Goal: Task Accomplishment & Management: Use online tool/utility

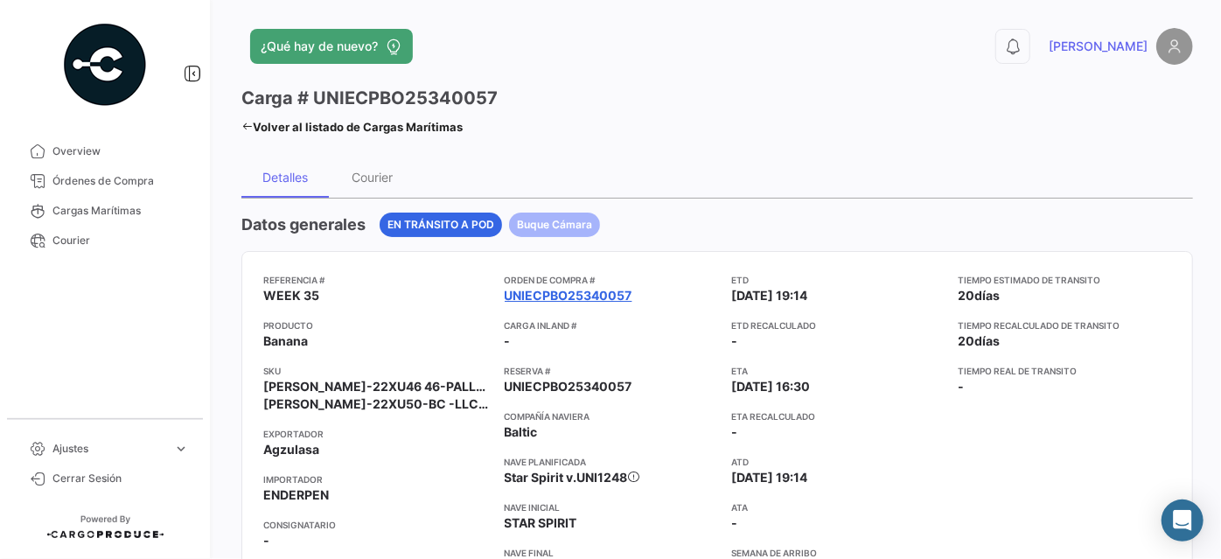
click at [560, 292] on link "UNIECPBO25340057" at bounding box center [569, 295] width 128 height 17
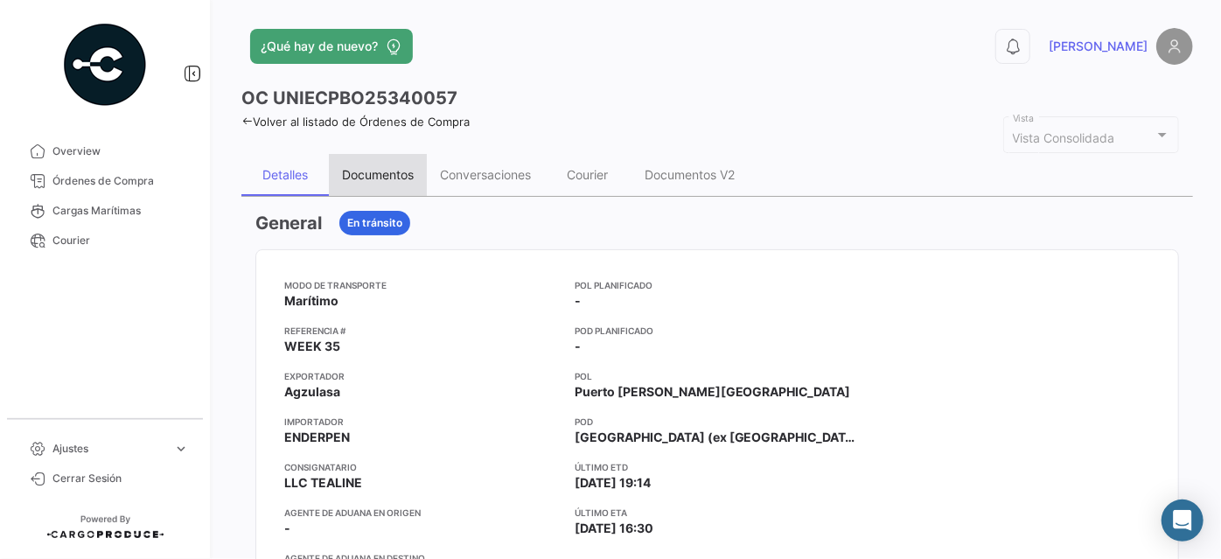
click at [378, 170] on div "Documentos" at bounding box center [378, 174] width 72 height 15
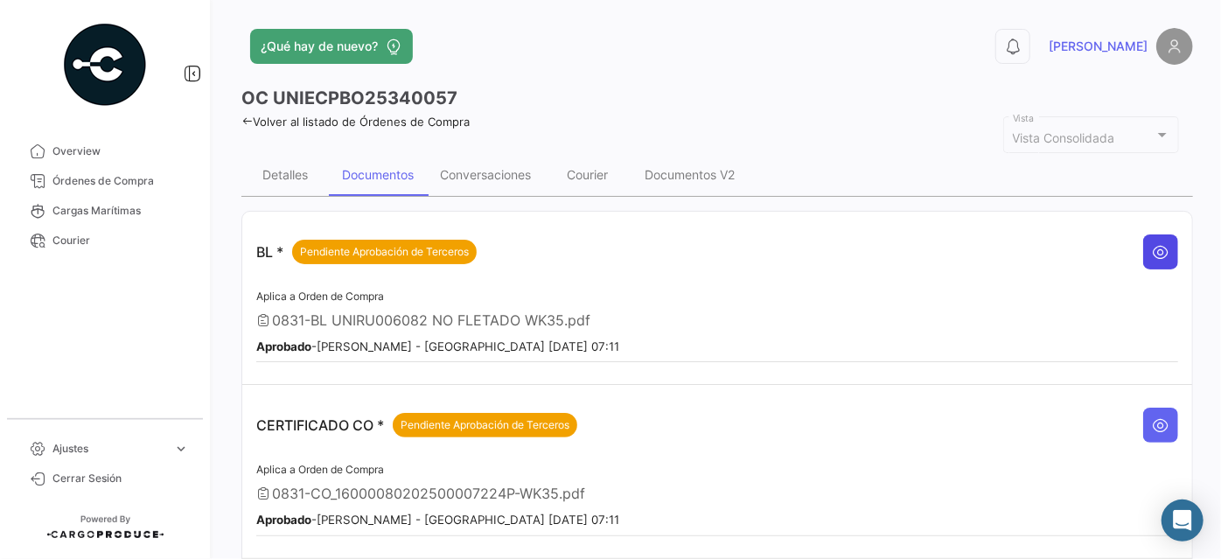
click at [1164, 242] on button at bounding box center [1161, 251] width 35 height 35
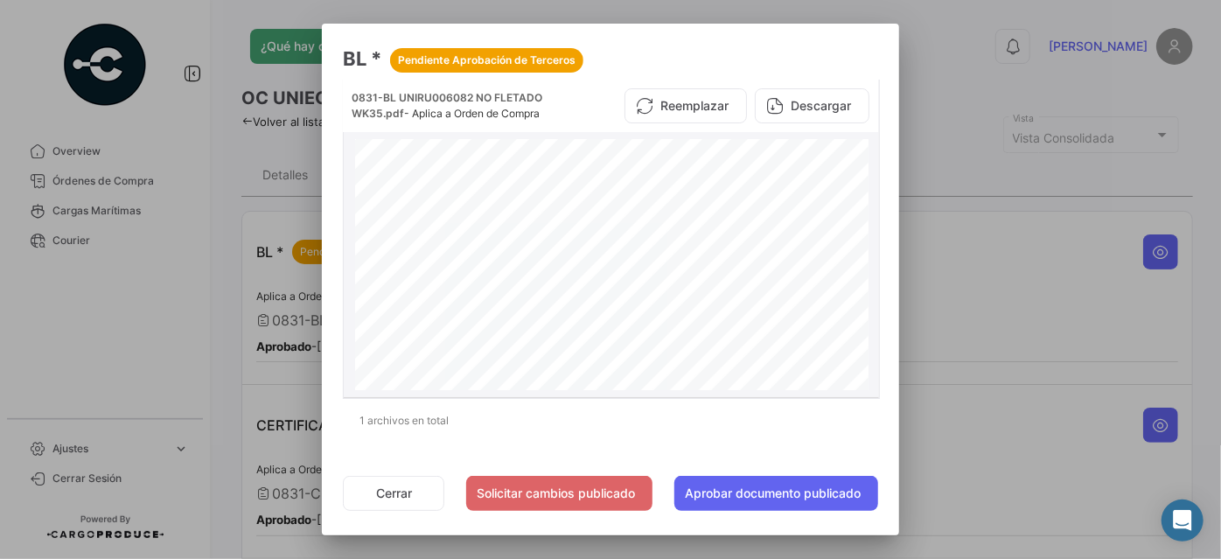
scroll to position [318, 0]
click at [806, 101] on button "Descargar" at bounding box center [812, 105] width 115 height 35
click at [418, 487] on button "Cerrar" at bounding box center [393, 493] width 101 height 35
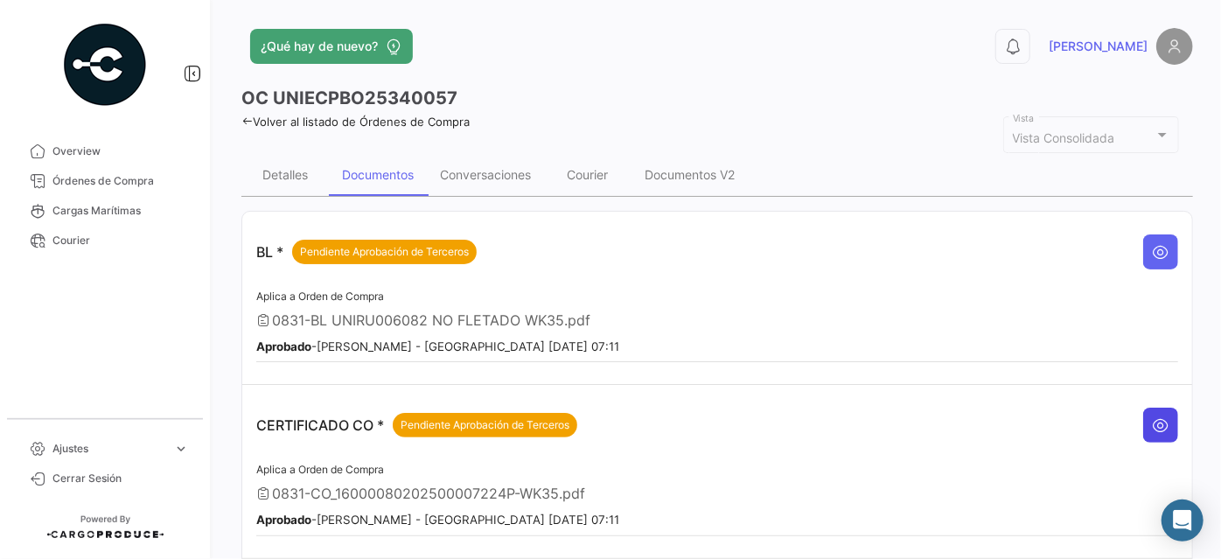
click at [1152, 418] on icon at bounding box center [1160, 424] width 17 height 17
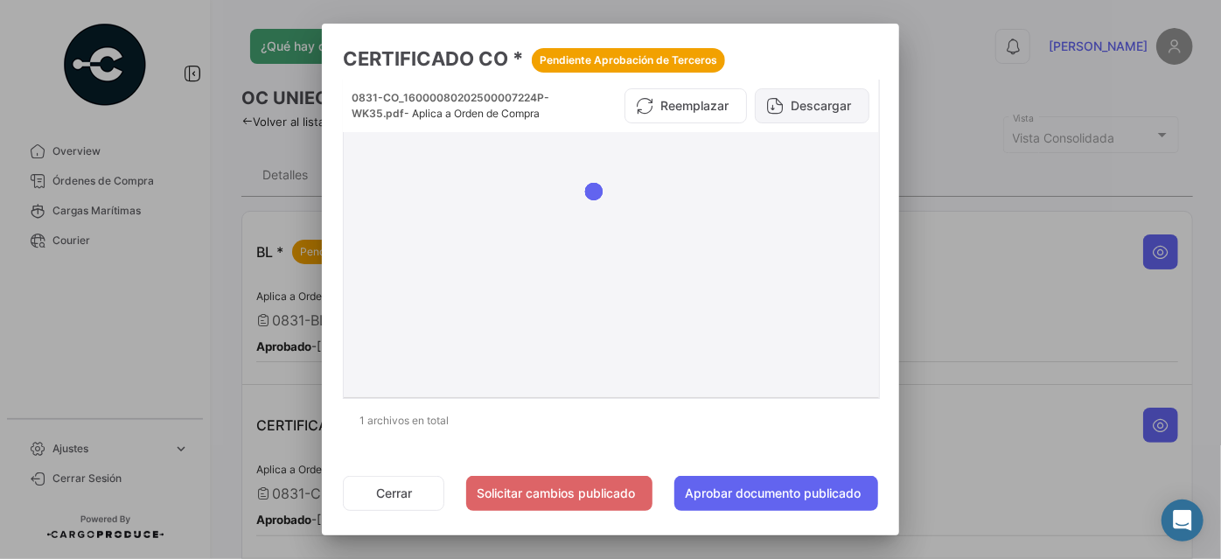
click at [808, 107] on button "Descargar" at bounding box center [812, 105] width 115 height 35
click at [382, 493] on button "Cerrar" at bounding box center [393, 493] width 101 height 35
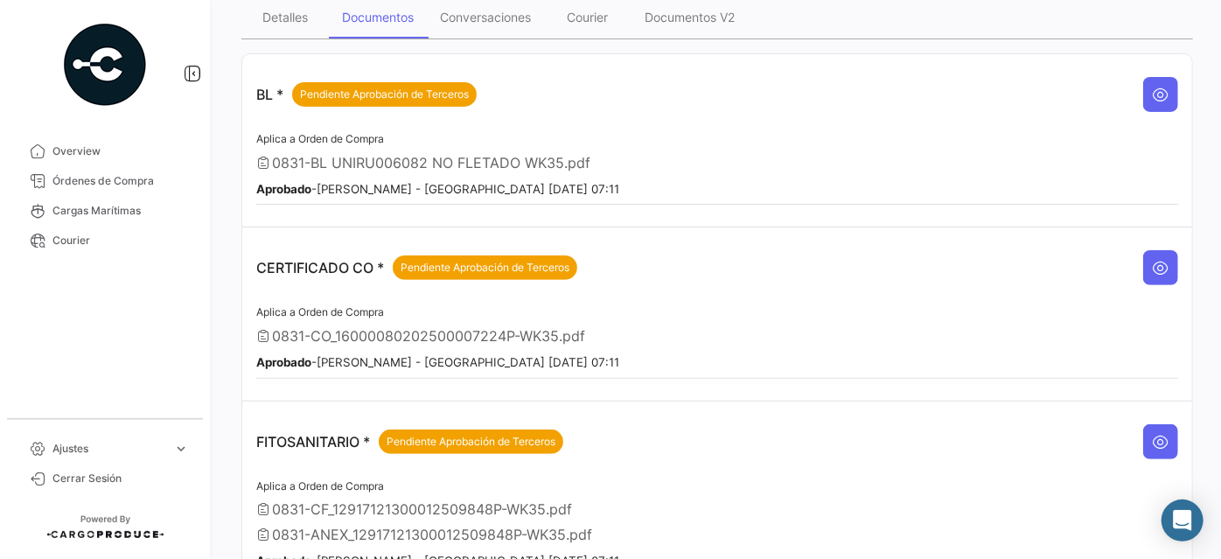
scroll to position [158, 0]
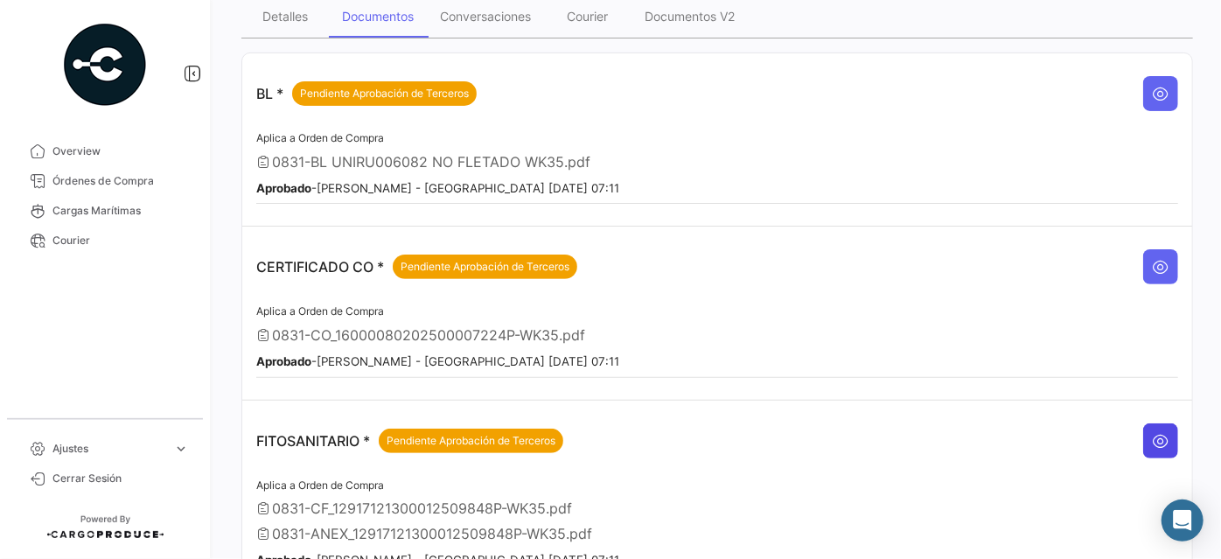
click at [1152, 432] on icon at bounding box center [1160, 440] width 17 height 17
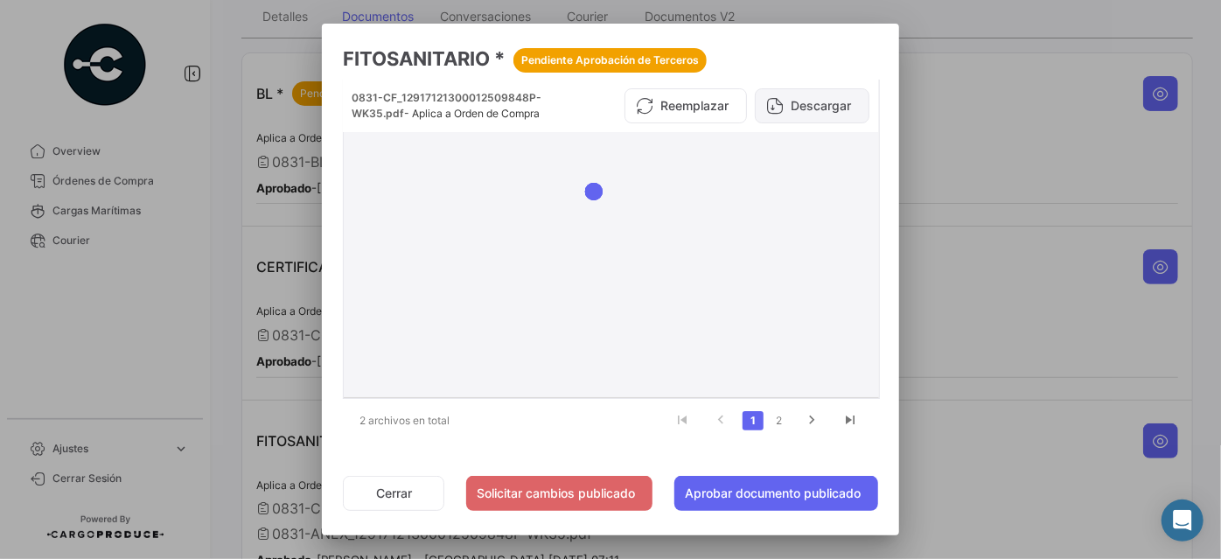
click at [823, 99] on button "Descargar" at bounding box center [812, 105] width 115 height 35
click at [781, 419] on link "2" at bounding box center [779, 420] width 21 height 19
click at [831, 110] on button "Descargar" at bounding box center [812, 105] width 115 height 35
click at [405, 488] on button "Cerrar" at bounding box center [393, 493] width 101 height 35
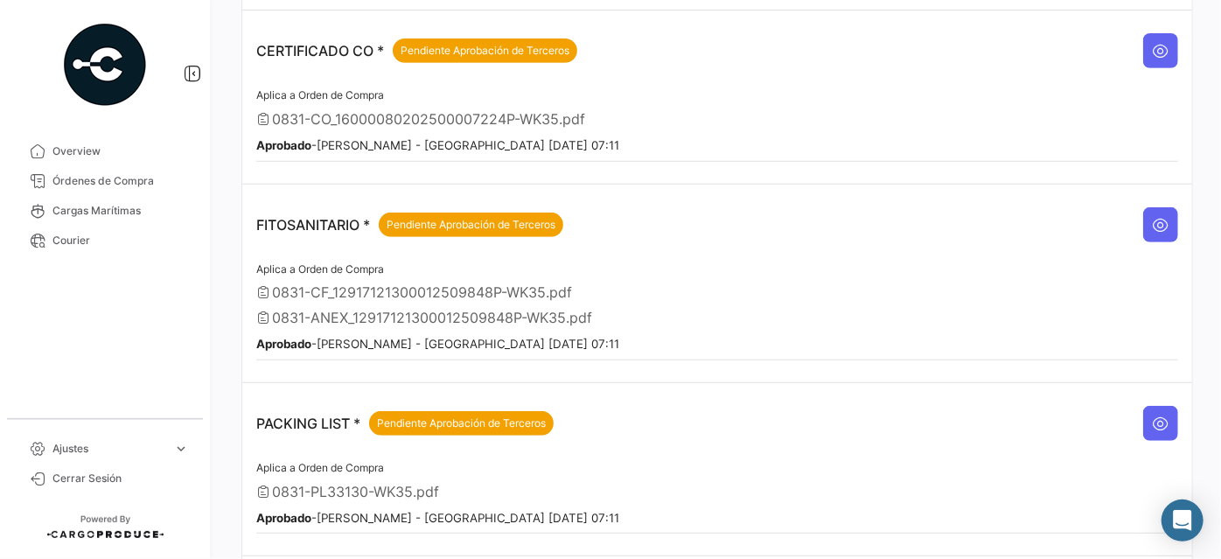
scroll to position [397, 0]
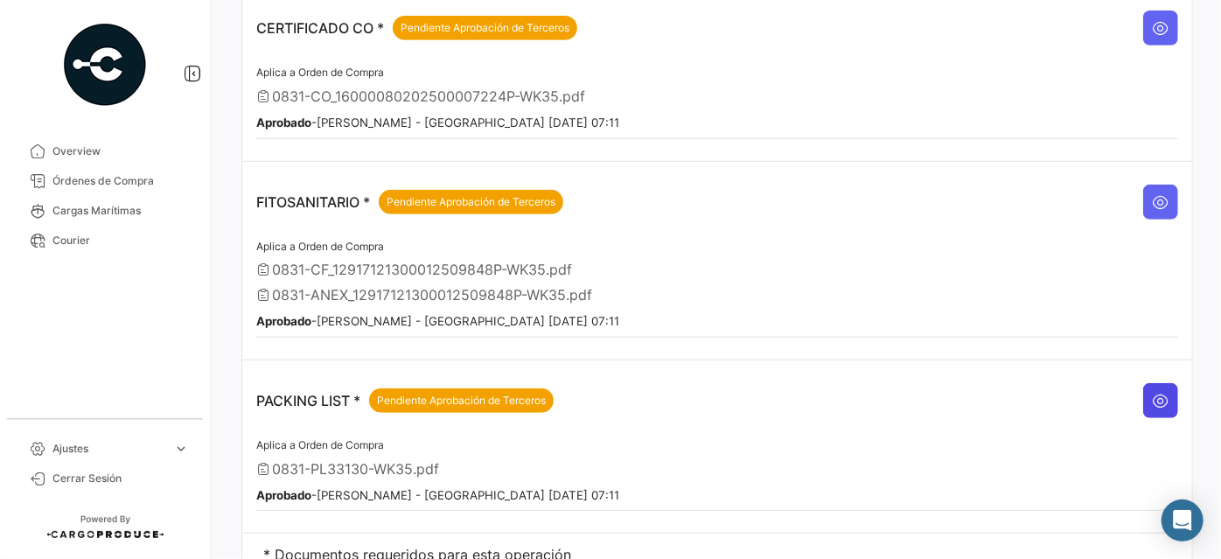
click at [1152, 392] on icon at bounding box center [1160, 400] width 17 height 17
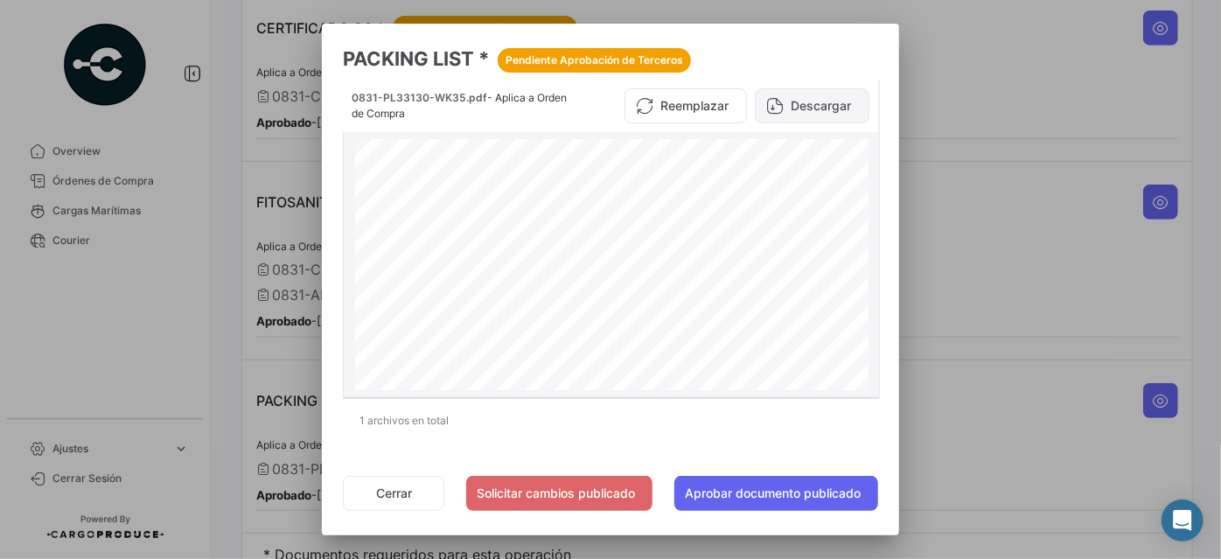
click at [809, 101] on button "Descargar" at bounding box center [812, 105] width 115 height 35
click at [384, 483] on button "Cerrar" at bounding box center [393, 493] width 101 height 35
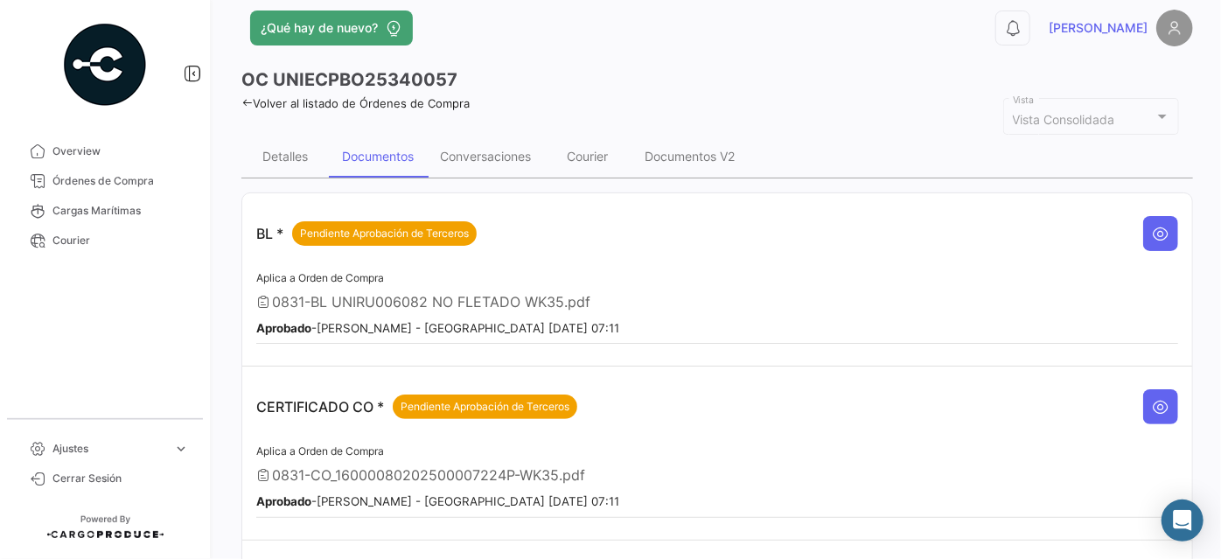
scroll to position [0, 0]
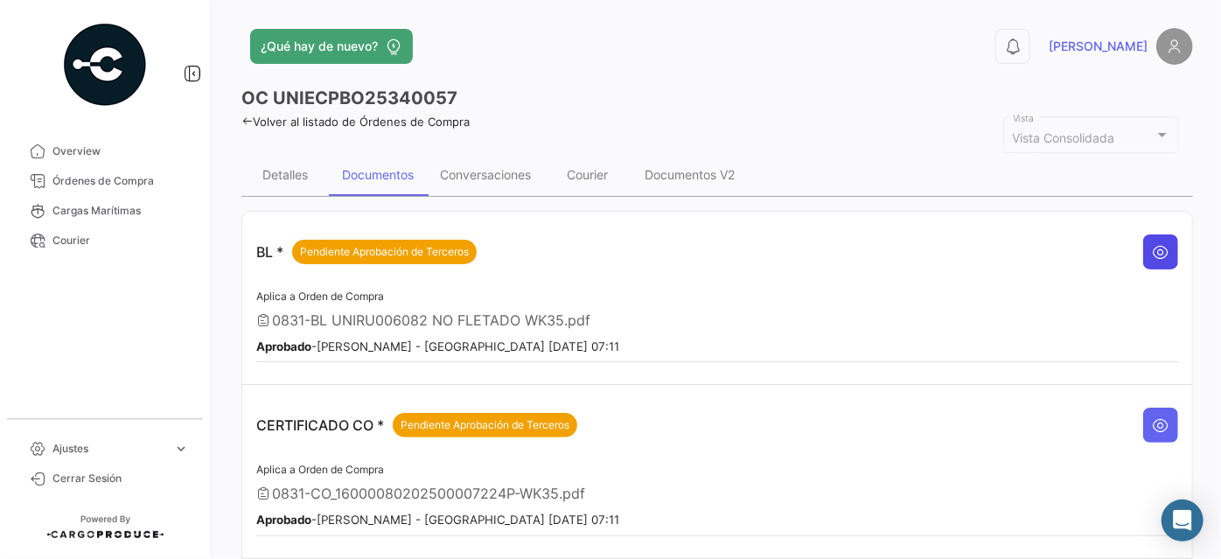
click at [1156, 245] on icon at bounding box center [1160, 251] width 17 height 17
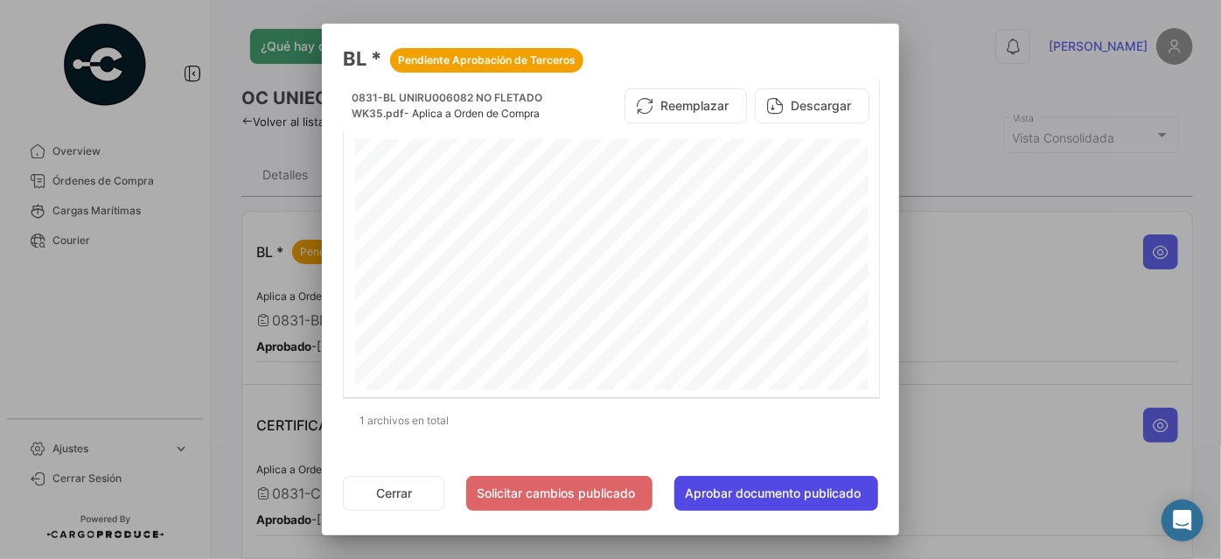
click at [772, 492] on button "Aprobar documento publicado" at bounding box center [777, 493] width 204 height 35
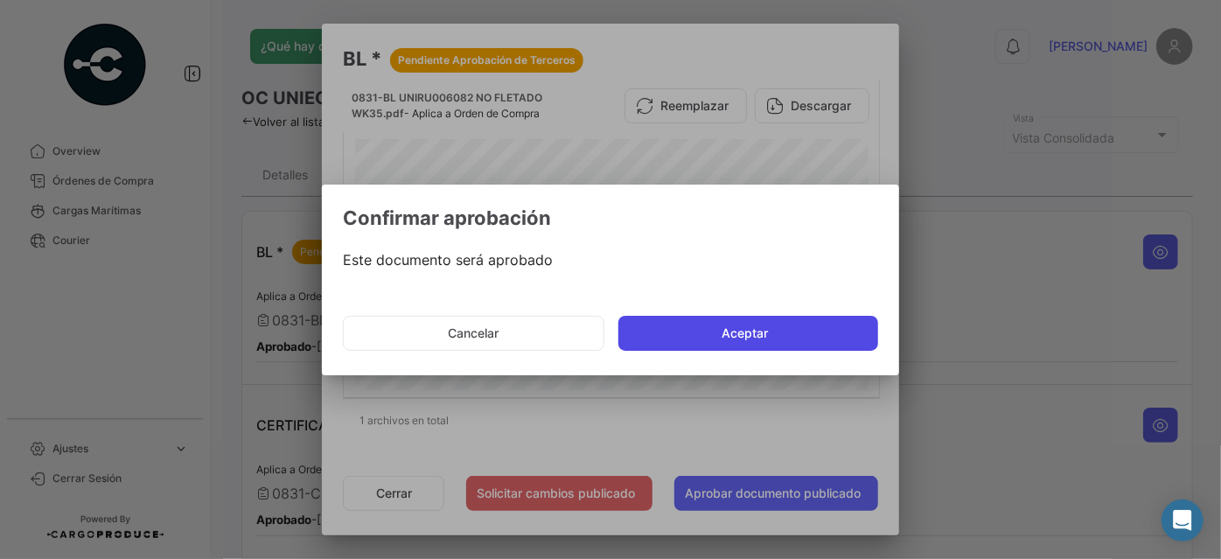
click at [765, 331] on button "Aceptar" at bounding box center [749, 333] width 260 height 35
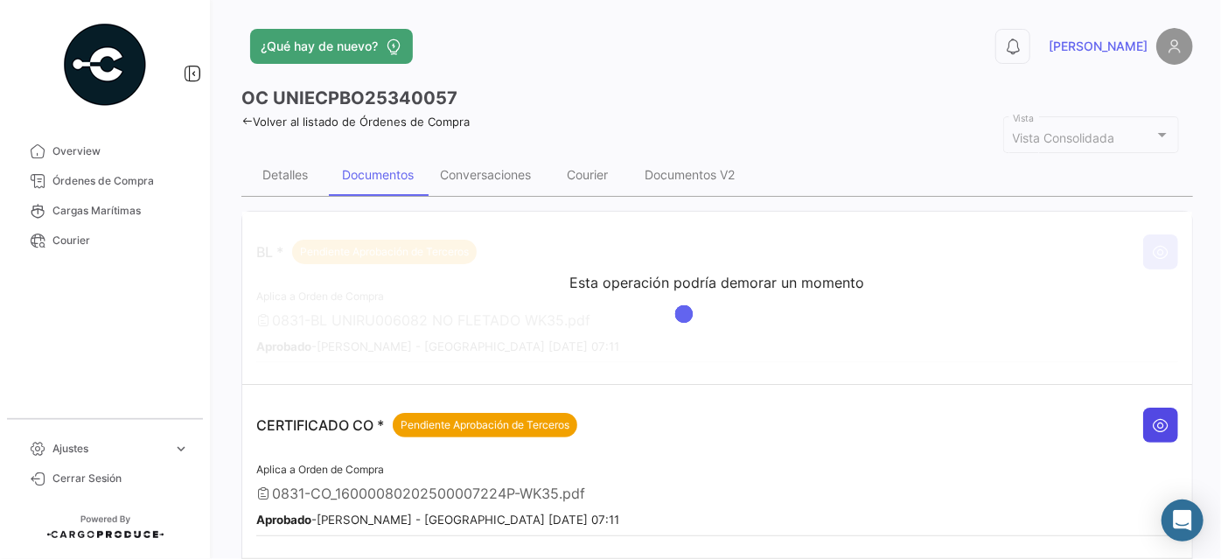
click at [1154, 416] on icon at bounding box center [1160, 424] width 17 height 17
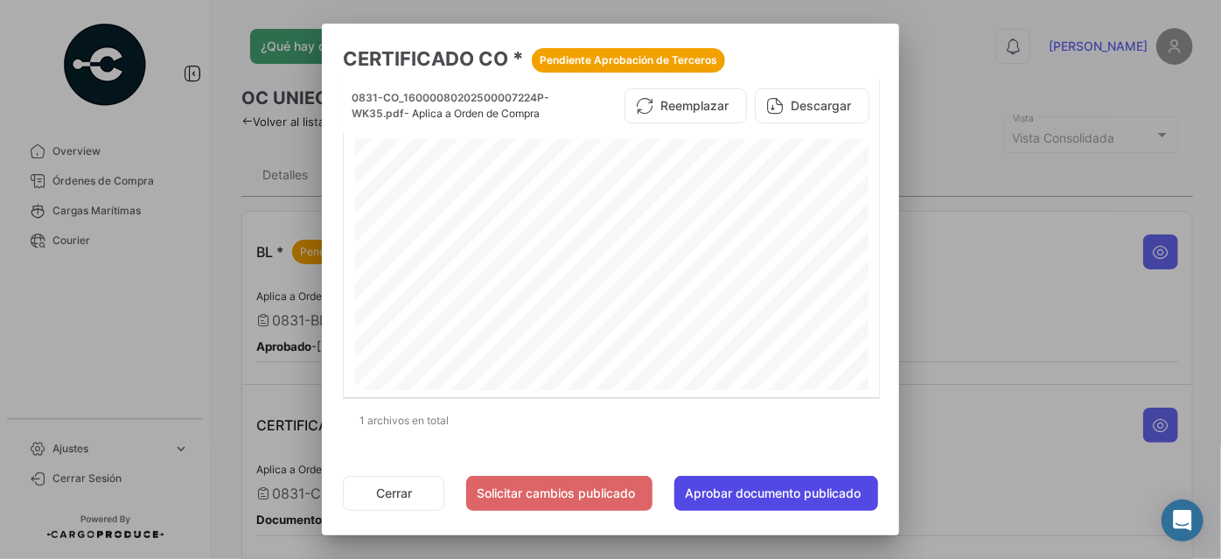
click at [798, 505] on button "Aprobar documento publicado" at bounding box center [777, 493] width 204 height 35
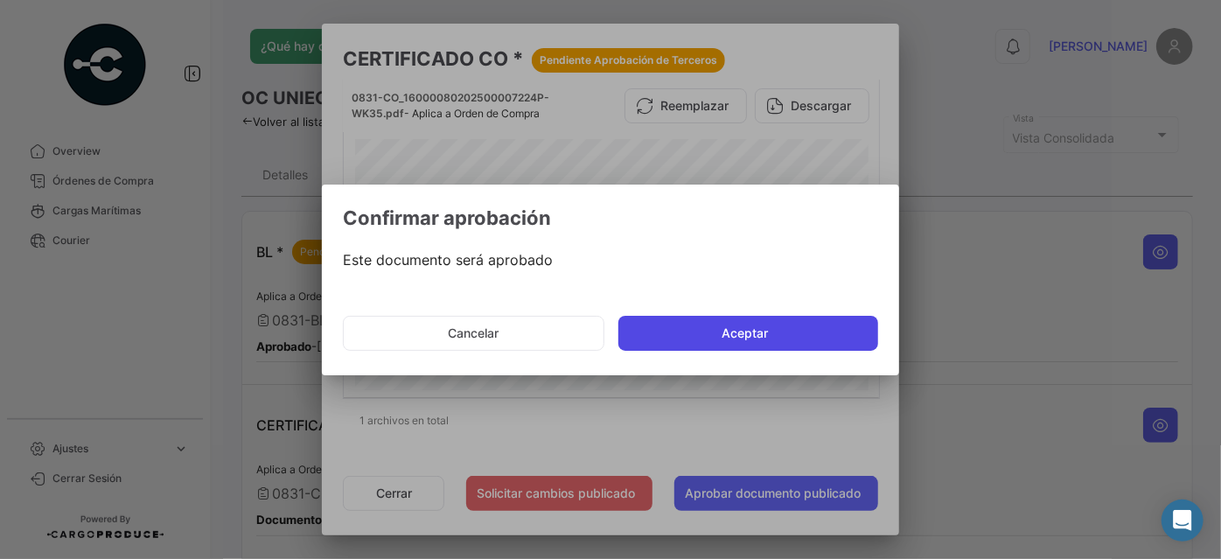
click at [784, 342] on button "Aceptar" at bounding box center [749, 333] width 260 height 35
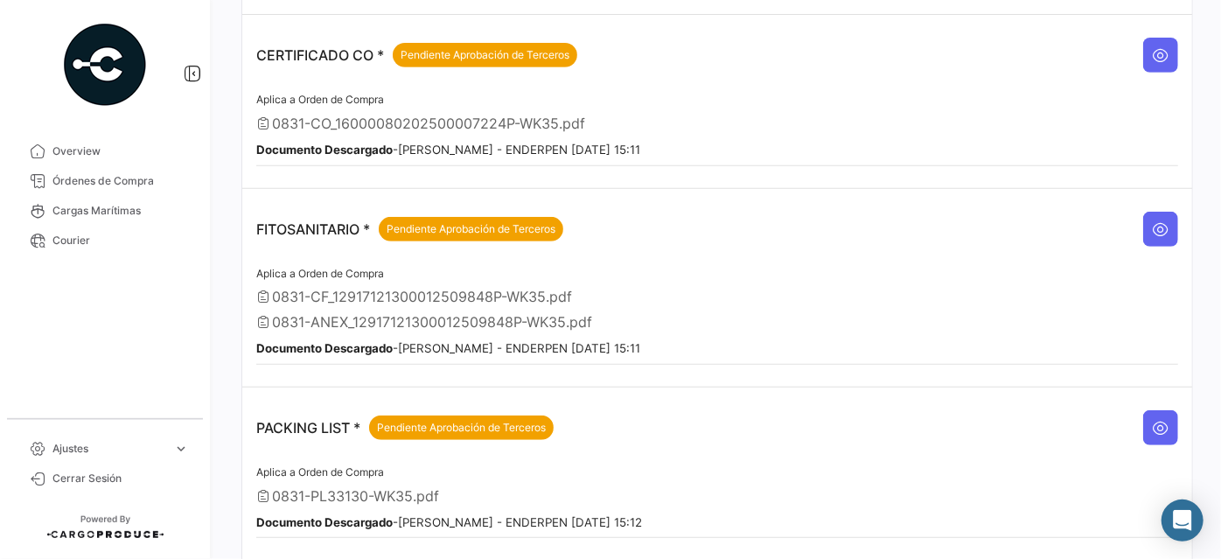
scroll to position [397, 0]
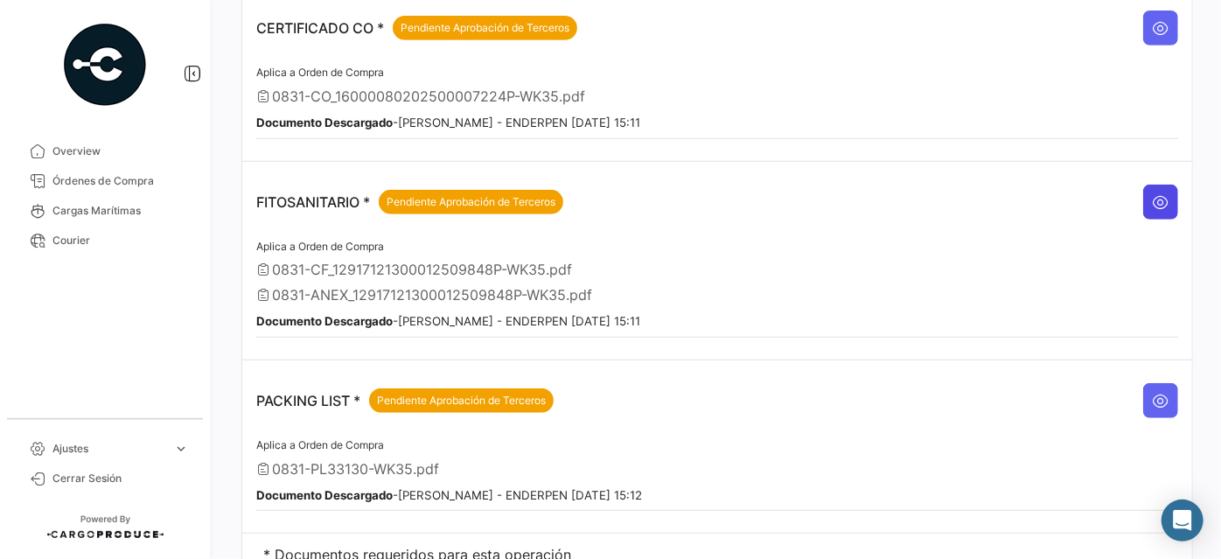
click at [1152, 193] on icon at bounding box center [1160, 201] width 17 height 17
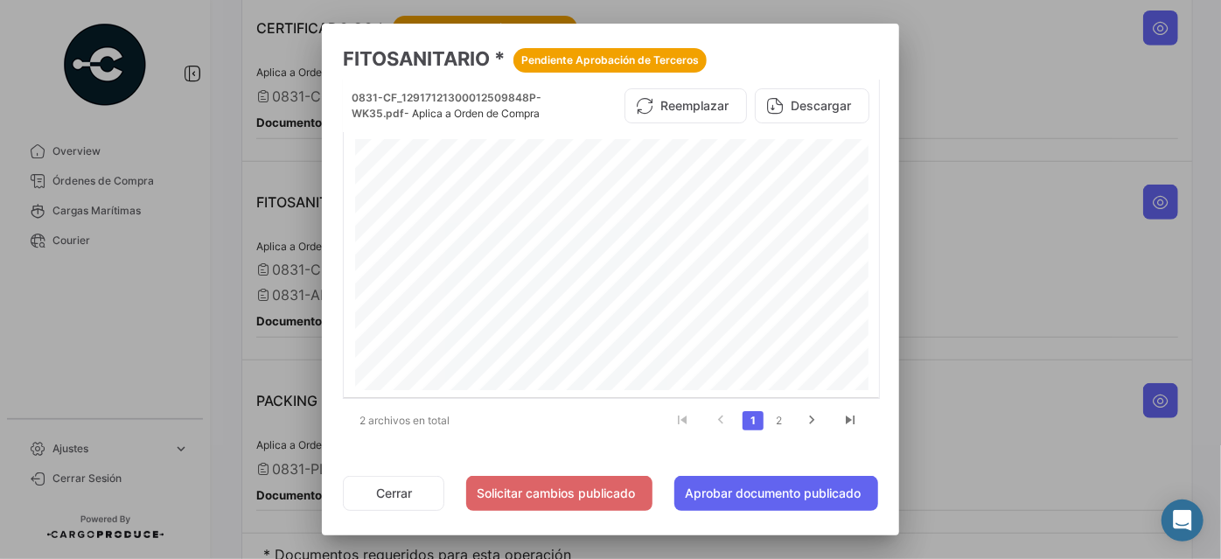
drag, startPoint x: 771, startPoint y: 447, endPoint x: 753, endPoint y: 443, distance: 18.0
drag, startPoint x: 753, startPoint y: 443, endPoint x: 729, endPoint y: 492, distance: 54.8
click at [729, 492] on button "Aprobar documento publicado" at bounding box center [777, 493] width 204 height 35
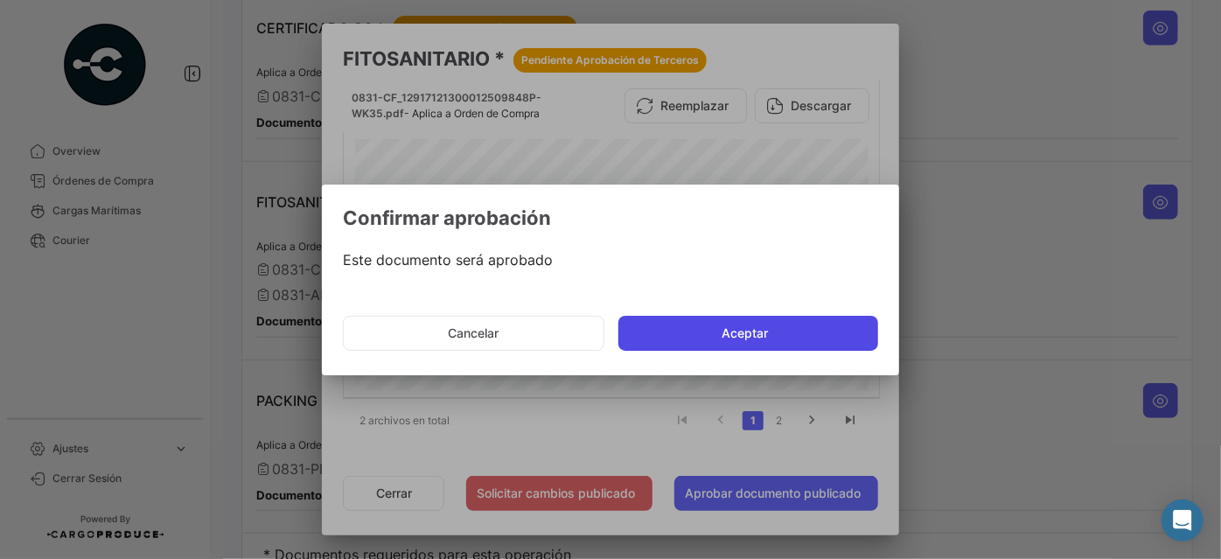
click at [697, 342] on button "Aceptar" at bounding box center [749, 333] width 260 height 35
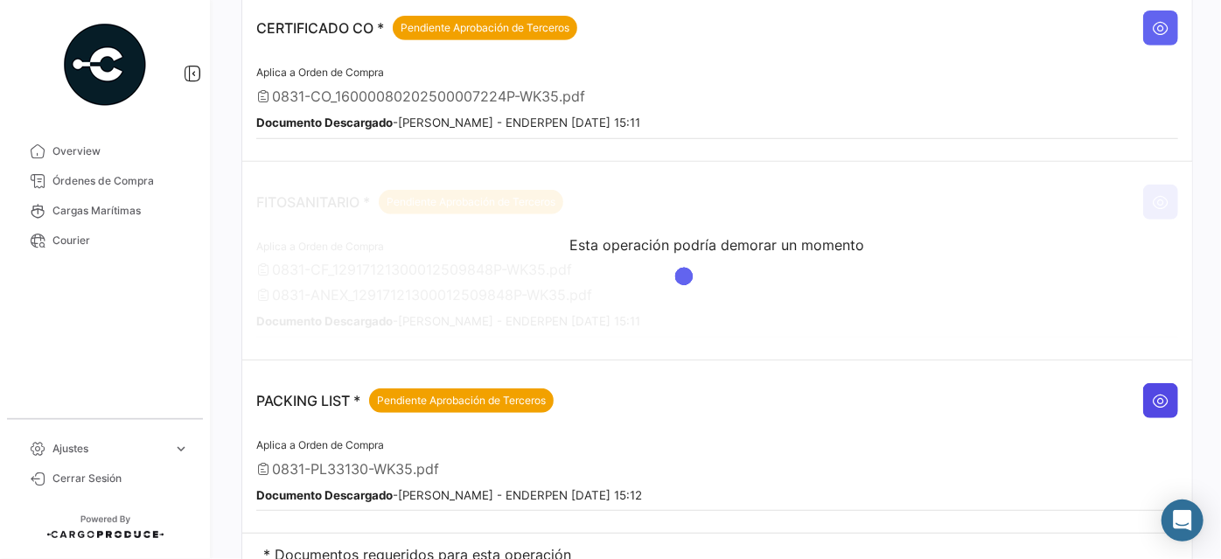
click at [1159, 392] on icon at bounding box center [1160, 400] width 17 height 17
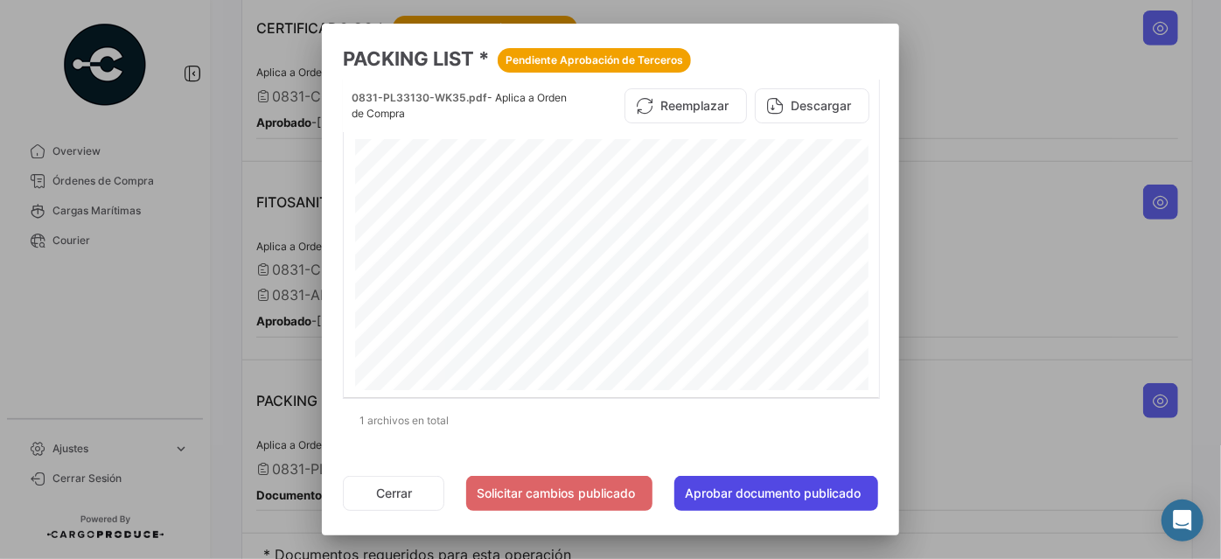
click at [823, 484] on button "Aprobar documento publicado" at bounding box center [777, 493] width 204 height 35
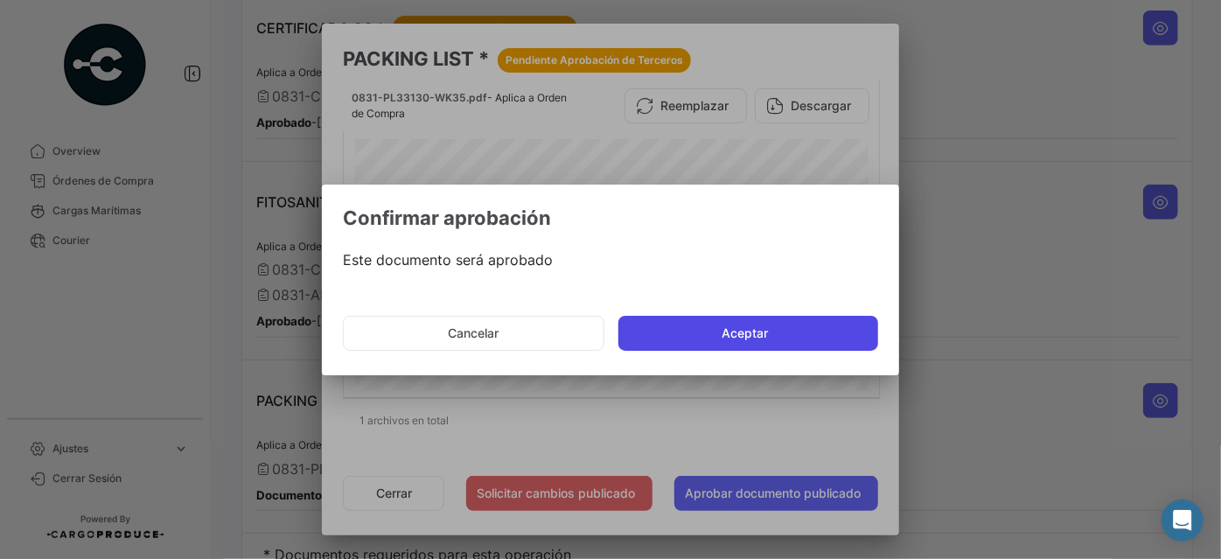
click at [717, 334] on button "Aceptar" at bounding box center [749, 333] width 260 height 35
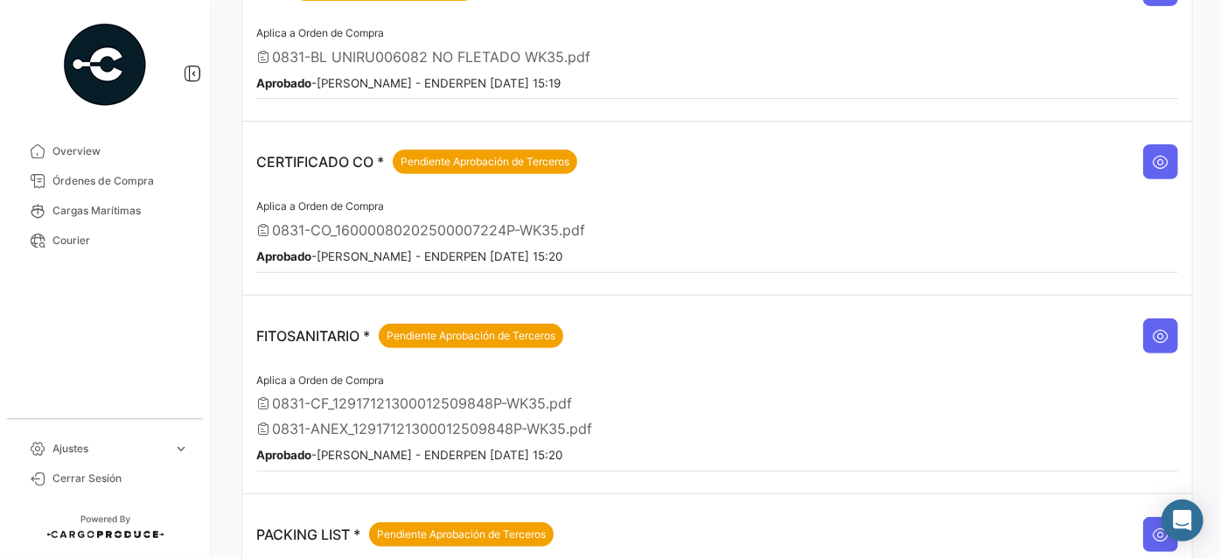
scroll to position [213, 0]
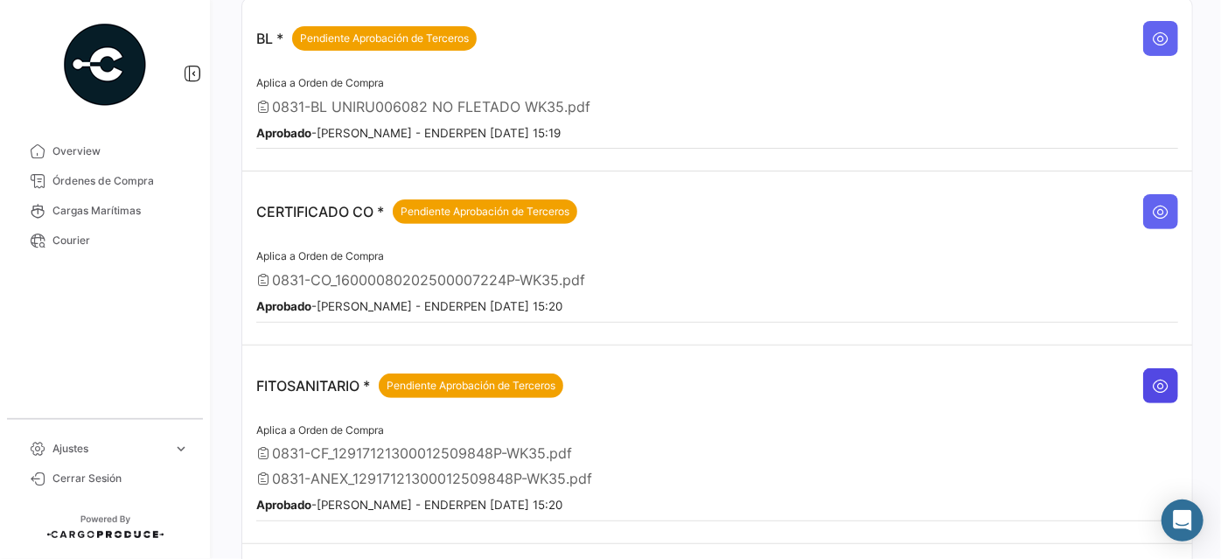
click at [1158, 377] on icon at bounding box center [1160, 385] width 17 height 17
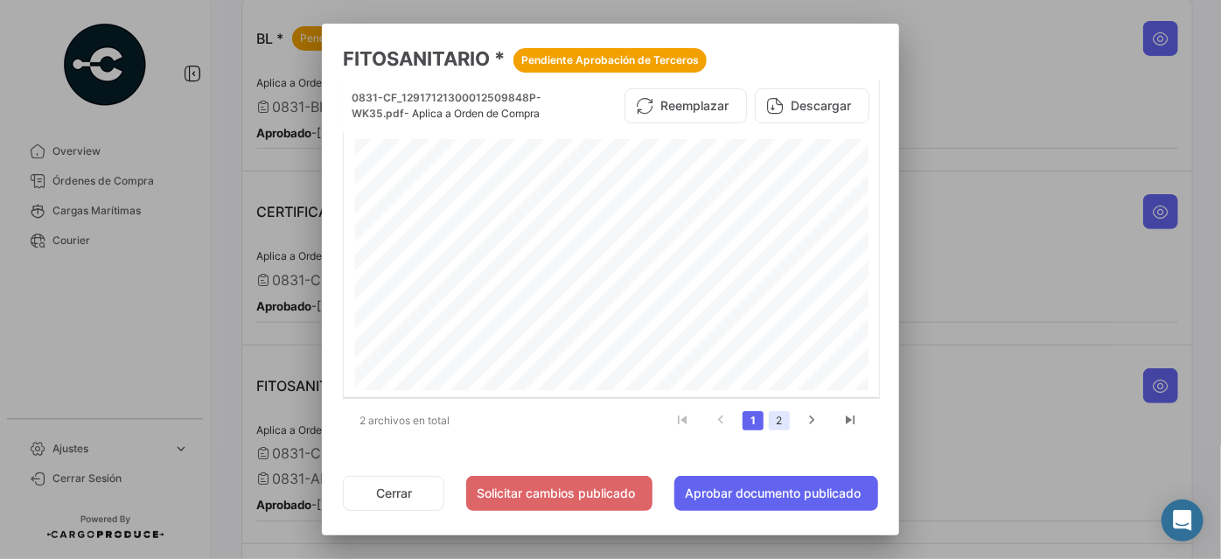
click at [776, 413] on link "2" at bounding box center [779, 420] width 21 height 19
drag, startPoint x: 772, startPoint y: 400, endPoint x: 745, endPoint y: 409, distance: 28.0
drag, startPoint x: 745, startPoint y: 409, endPoint x: 752, endPoint y: 506, distance: 96.4
click at [752, 506] on button "Aprobar documento publicado" at bounding box center [777, 493] width 204 height 35
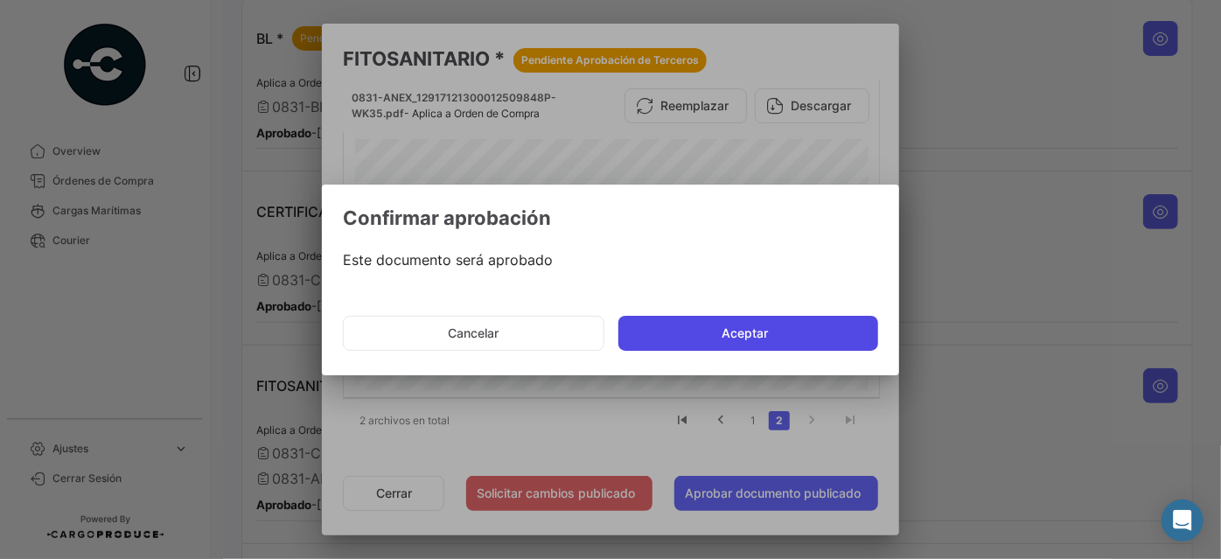
click at [744, 340] on button "Aceptar" at bounding box center [749, 333] width 260 height 35
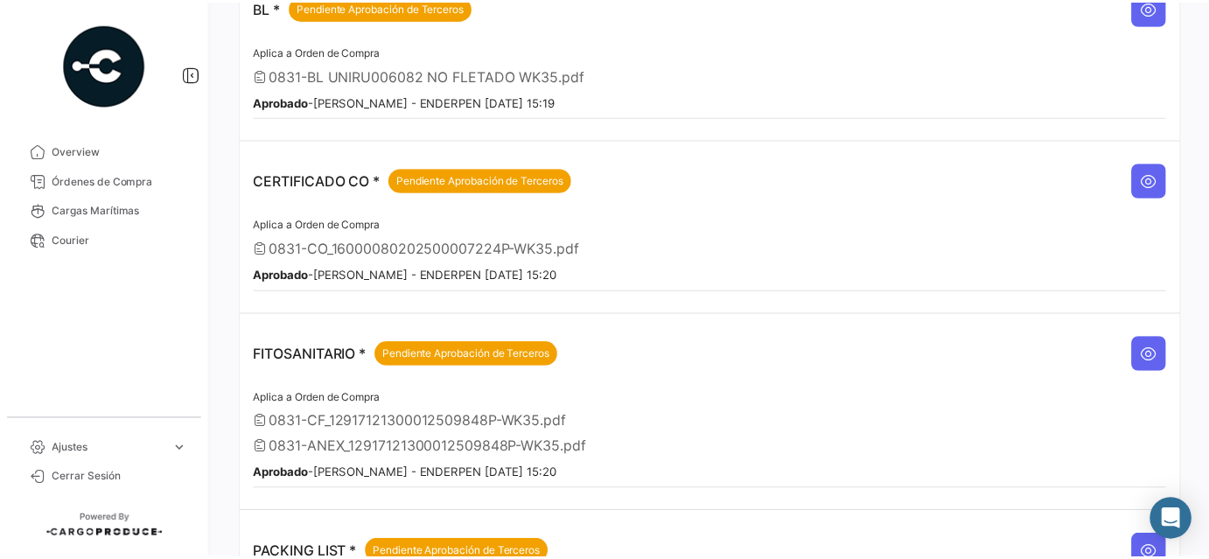
scroll to position [54, 0]
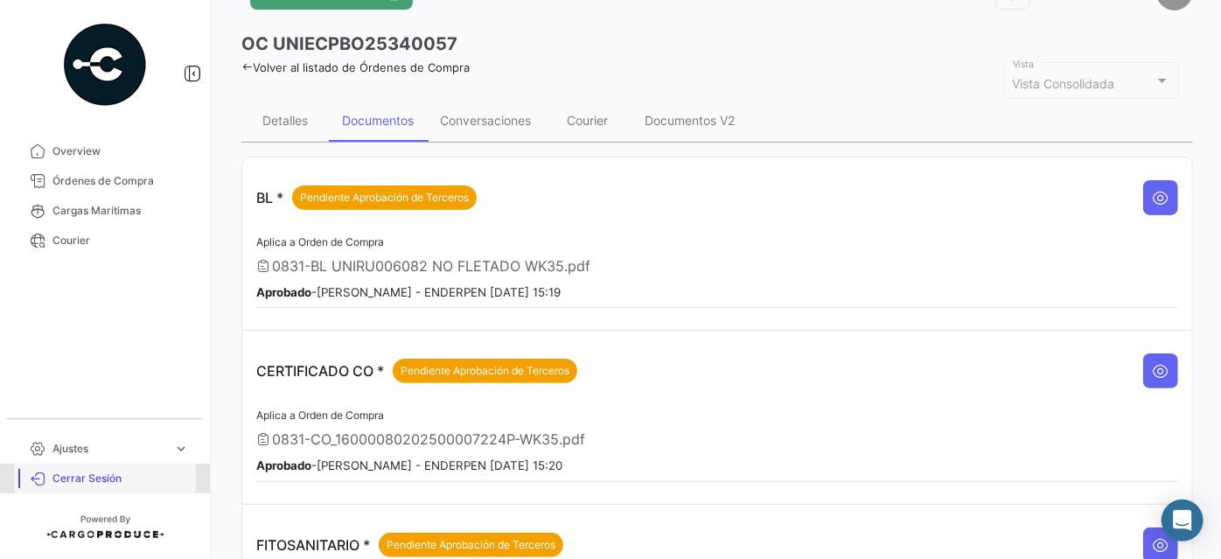
click at [100, 482] on span "Cerrar Sesión" at bounding box center [120, 479] width 136 height 16
